Goal: Task Accomplishment & Management: Complete application form

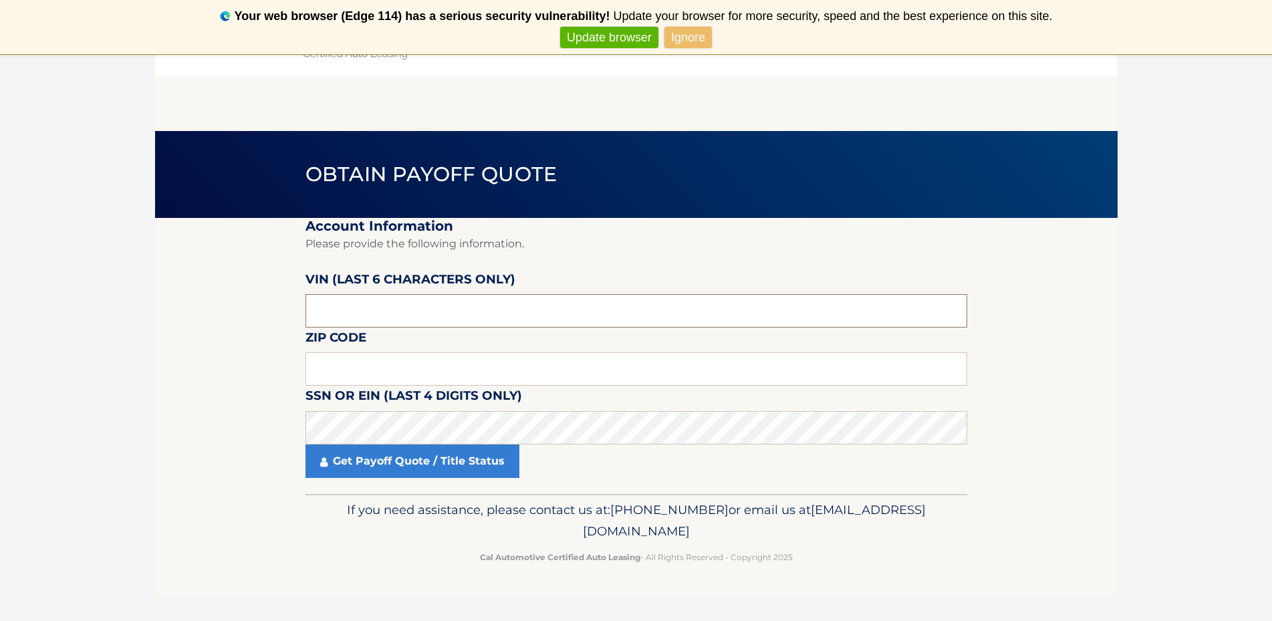
click at [428, 315] on input "text" at bounding box center [636, 310] width 662 height 33
type input "141606"
click button "For Originating Dealer" at bounding box center [0, 0] width 0 height 0
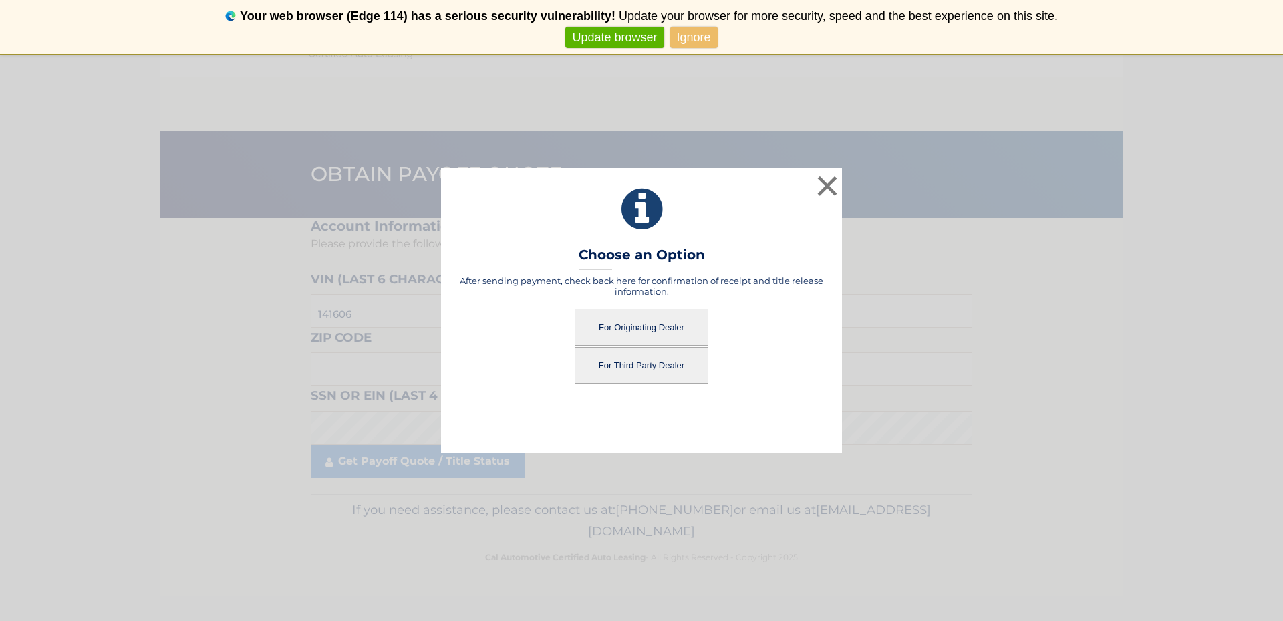
click at [621, 319] on button "For Originating Dealer" at bounding box center [642, 327] width 134 height 37
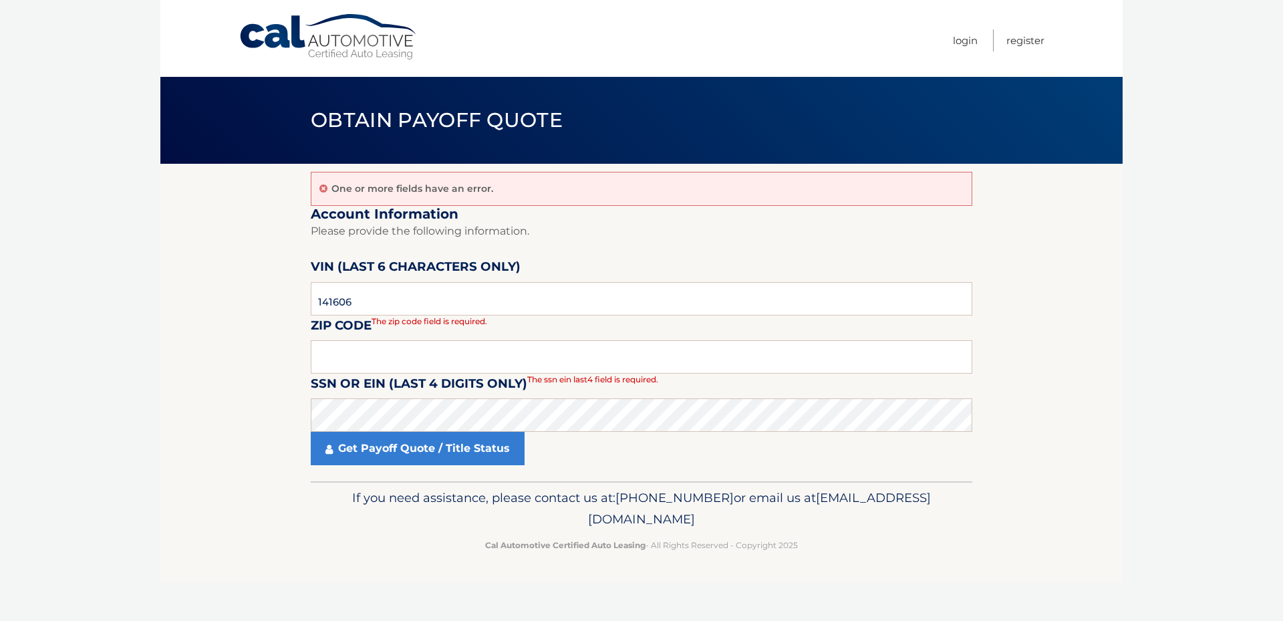
click at [654, 325] on body "Cal Automotive Menu Login Register Obtain Payoff Quote" at bounding box center [641, 310] width 1283 height 621
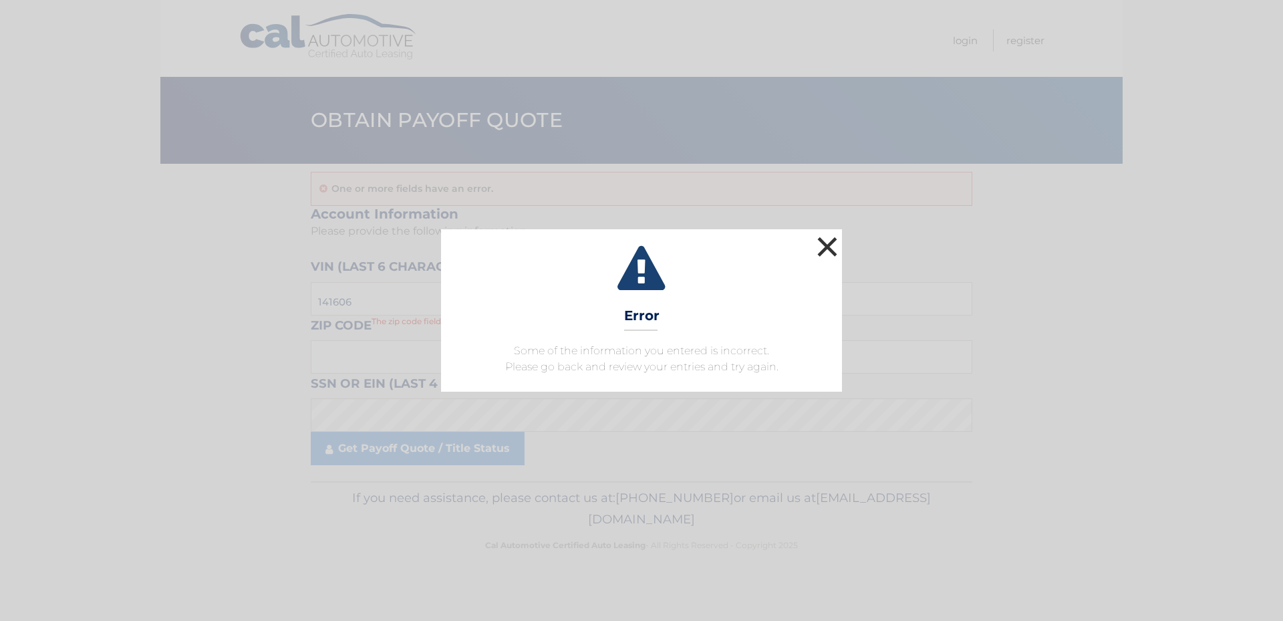
click at [821, 259] on button "×" at bounding box center [827, 246] width 27 height 27
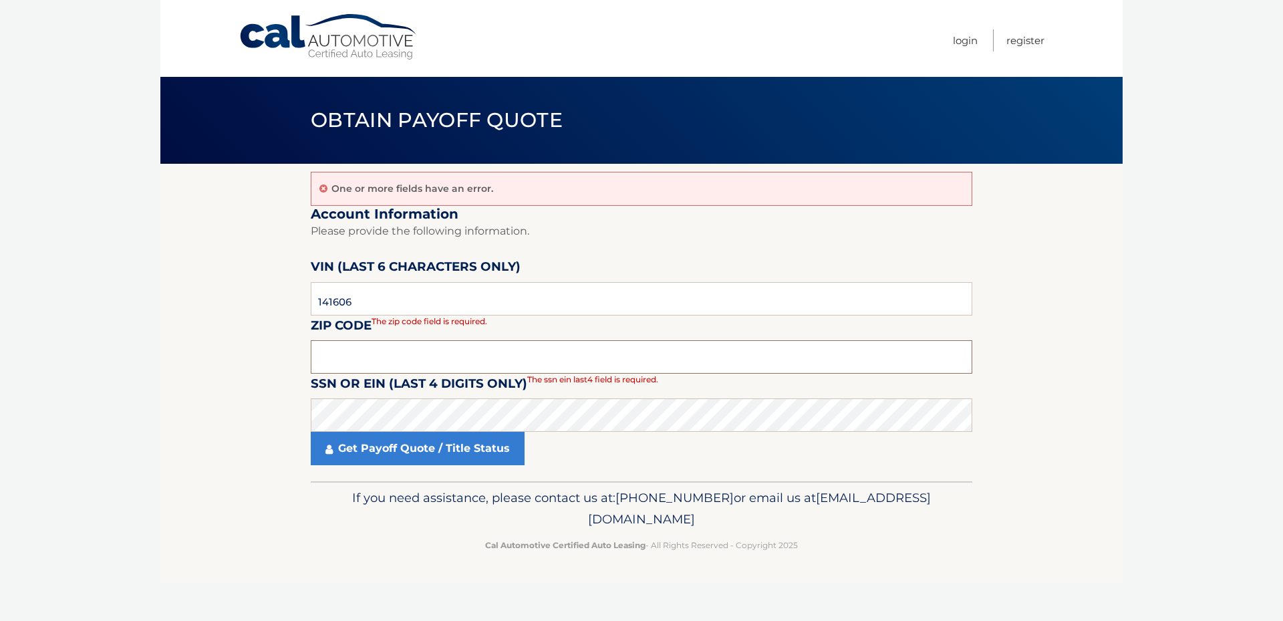
click at [360, 350] on input "text" at bounding box center [642, 356] width 662 height 33
click at [367, 356] on input "text" at bounding box center [642, 356] width 662 height 33
type input "08033"
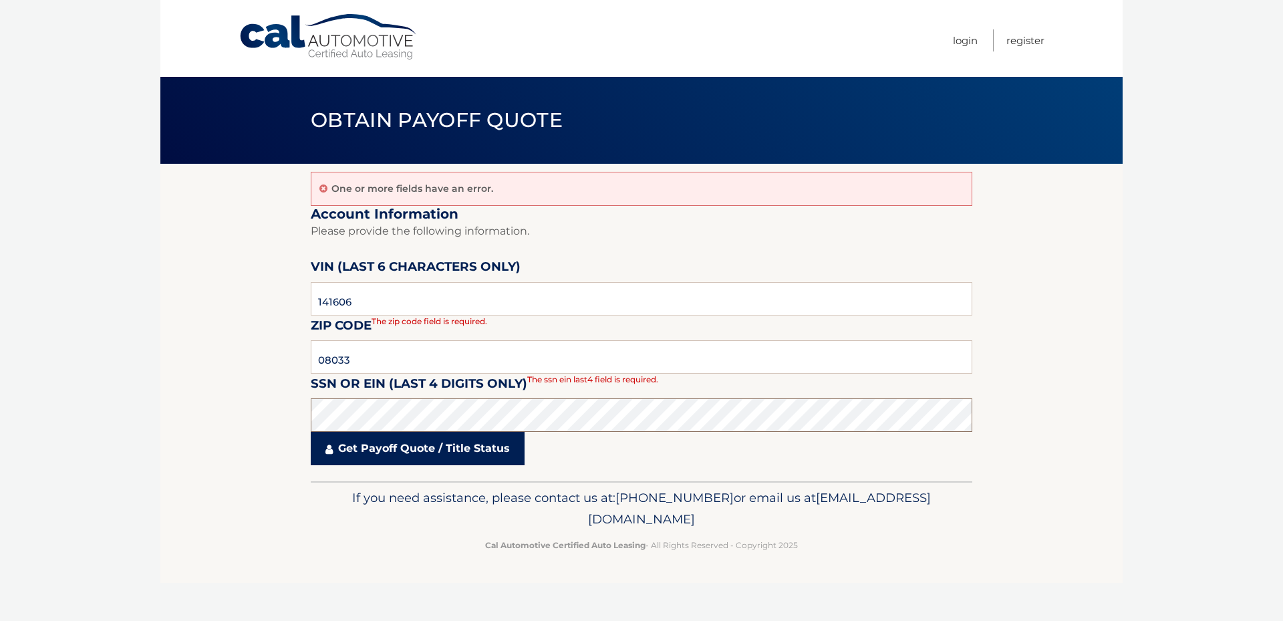
click button "For Originating Dealer" at bounding box center [0, 0] width 0 height 0
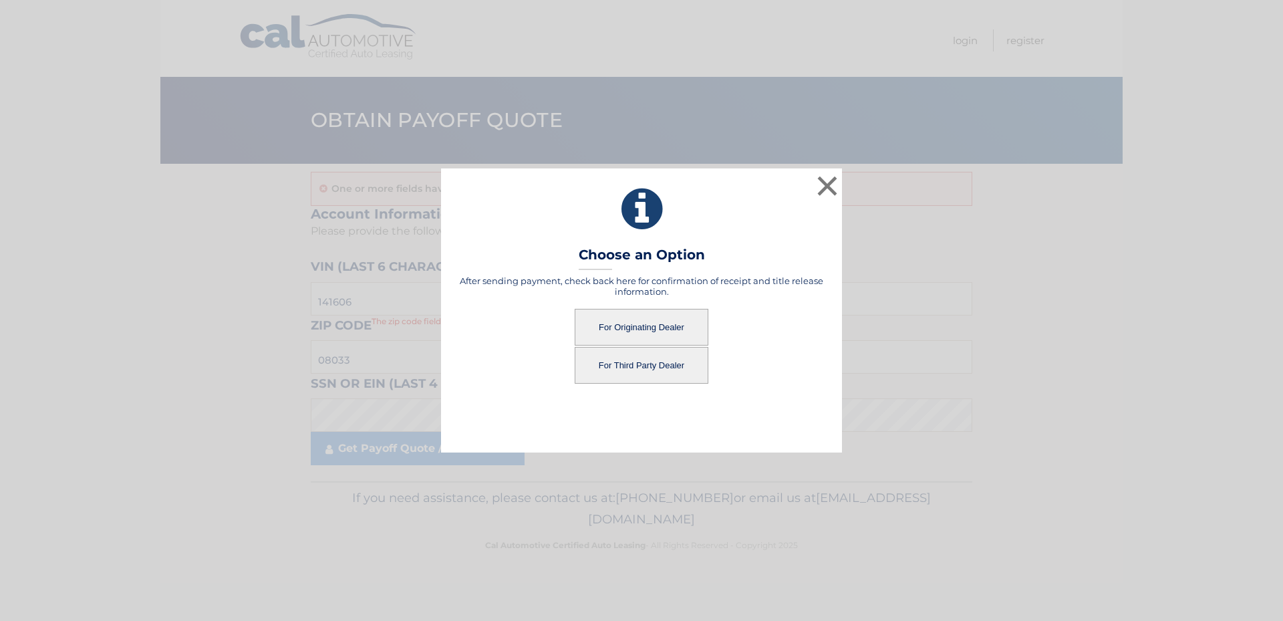
click at [627, 329] on button "For Originating Dealer" at bounding box center [642, 327] width 134 height 37
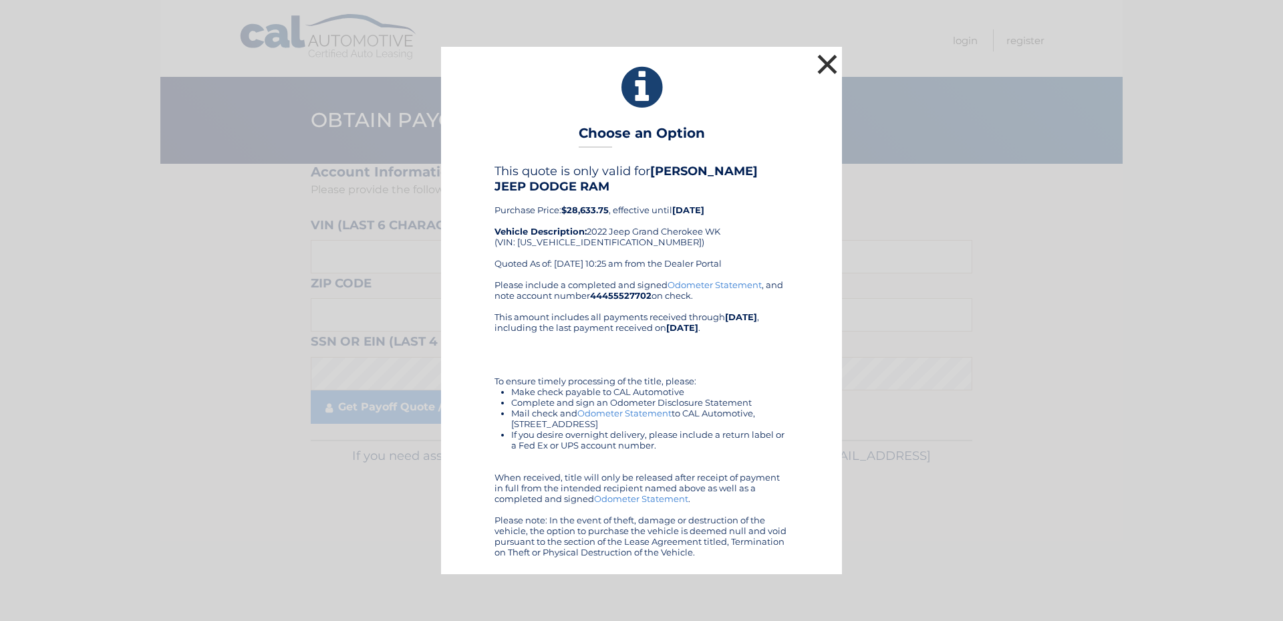
click at [831, 60] on button "×" at bounding box center [827, 64] width 27 height 27
